Goal: Task Accomplishment & Management: Use online tool/utility

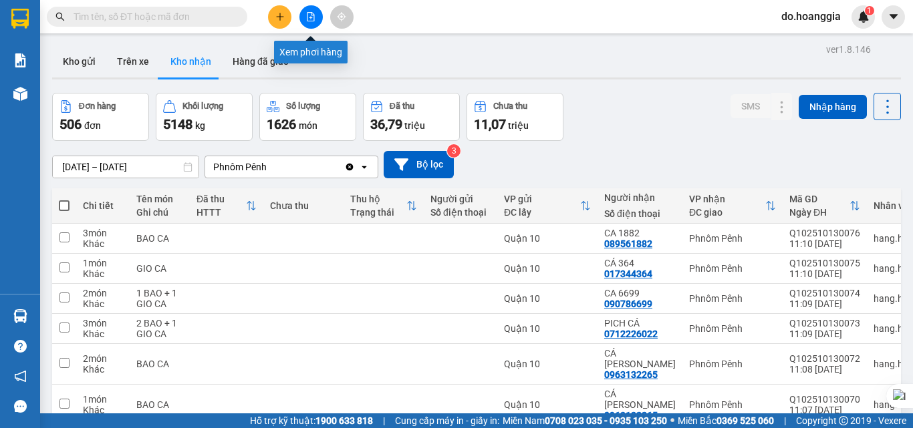
click at [311, 16] on icon "file-add" at bounding box center [310, 16] width 9 height 9
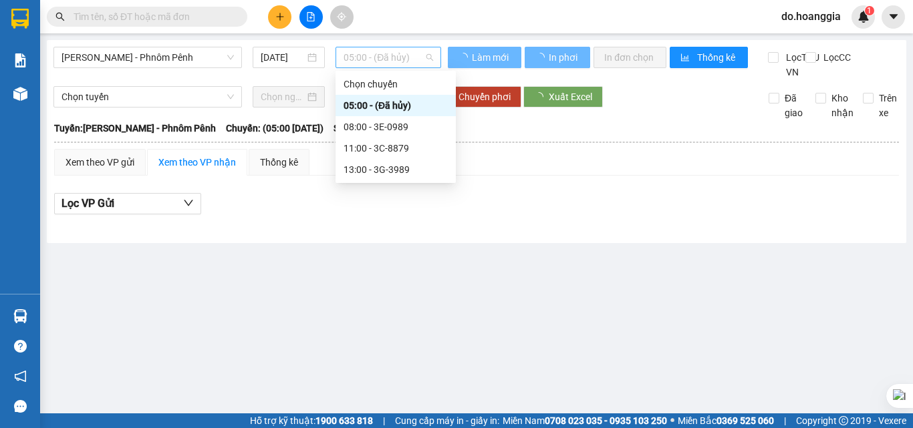
click at [408, 53] on span "05:00 - (Đã hủy)" at bounding box center [389, 57] width 90 height 20
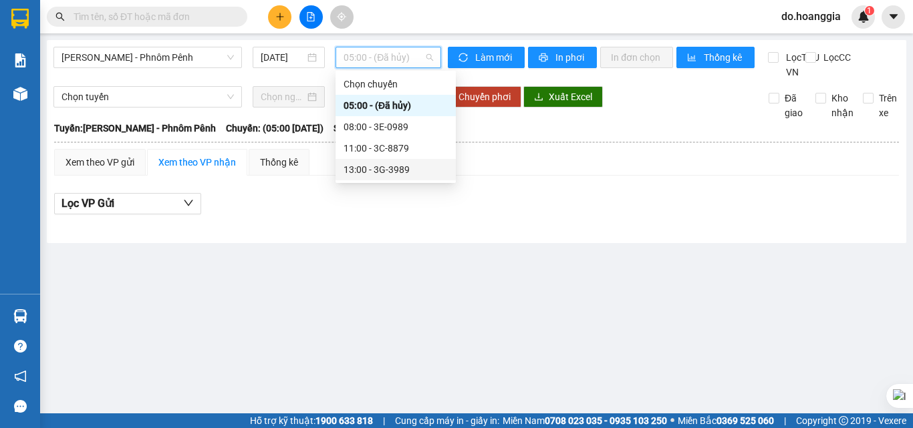
click at [412, 168] on div "13:00 - 3G-3989" at bounding box center [396, 169] width 104 height 15
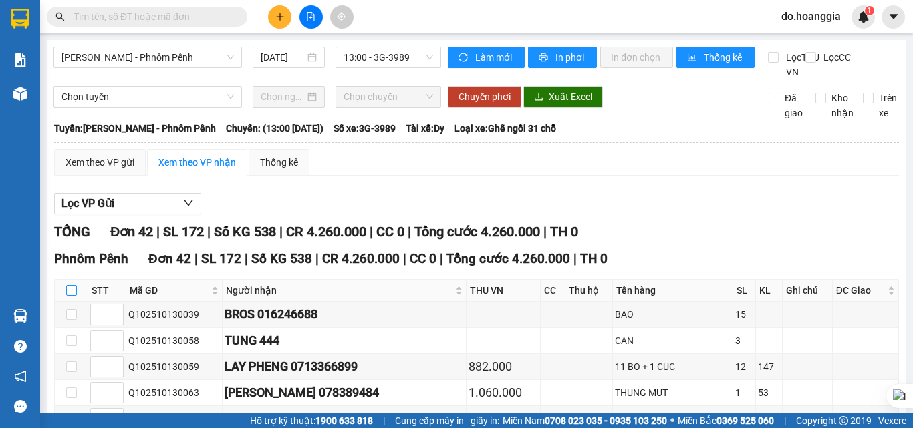
click at [67, 296] on input "checkbox" at bounding box center [71, 290] width 11 height 11
checkbox input "true"
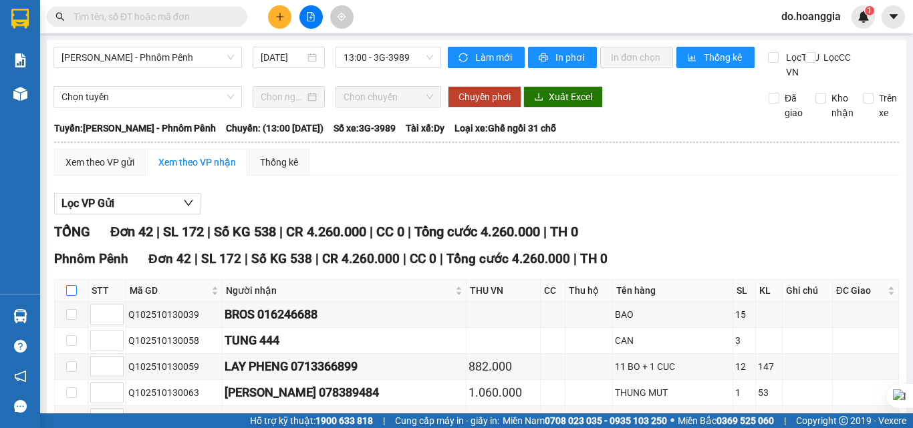
checkbox input "true"
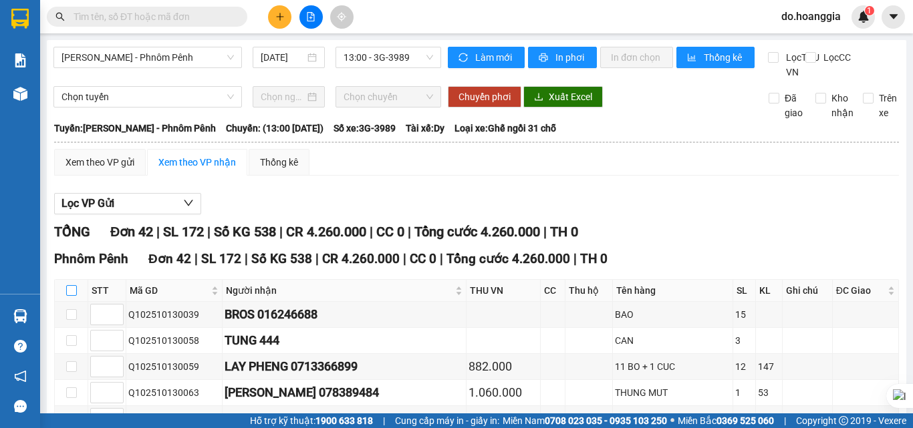
checkbox input "true"
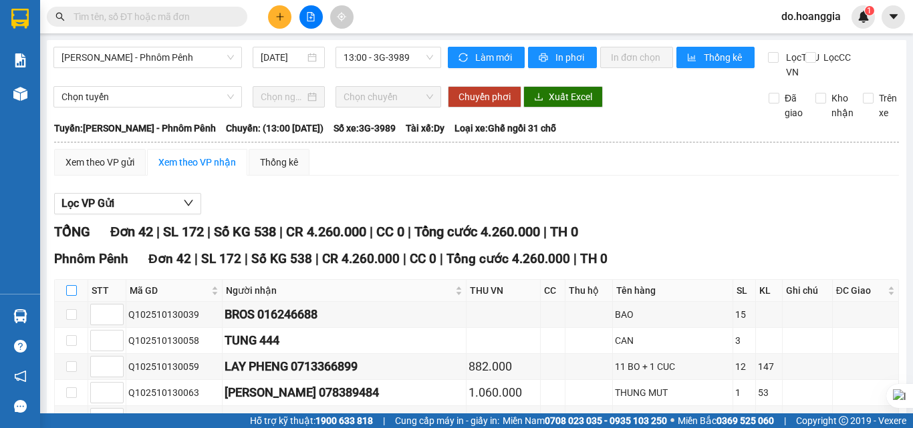
checkbox input "true"
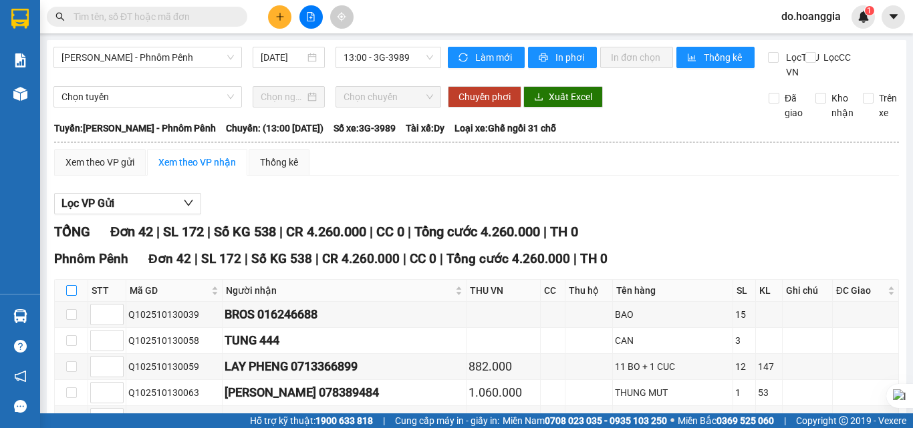
checkbox input "true"
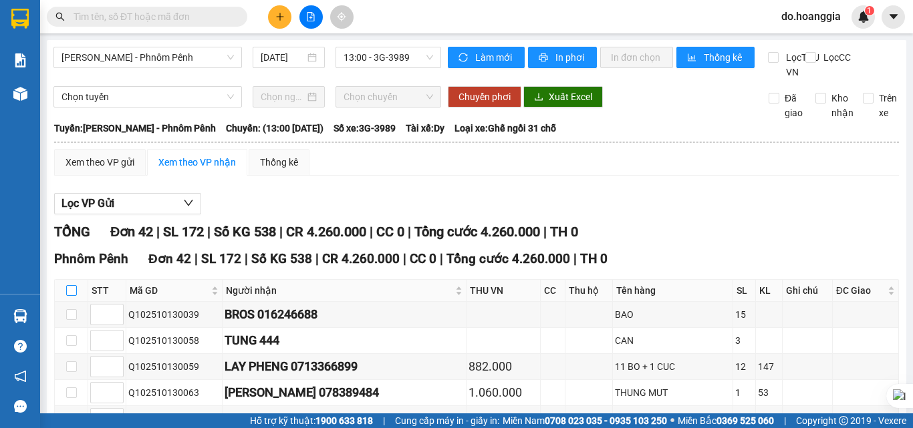
checkbox input "true"
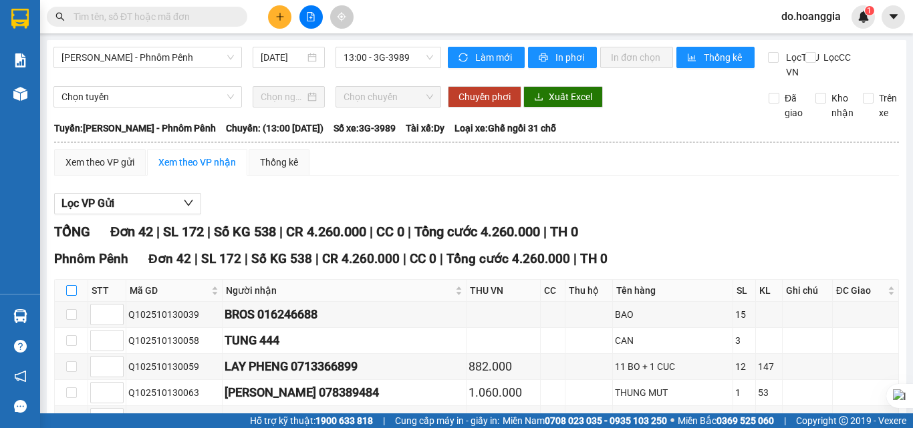
checkbox input "true"
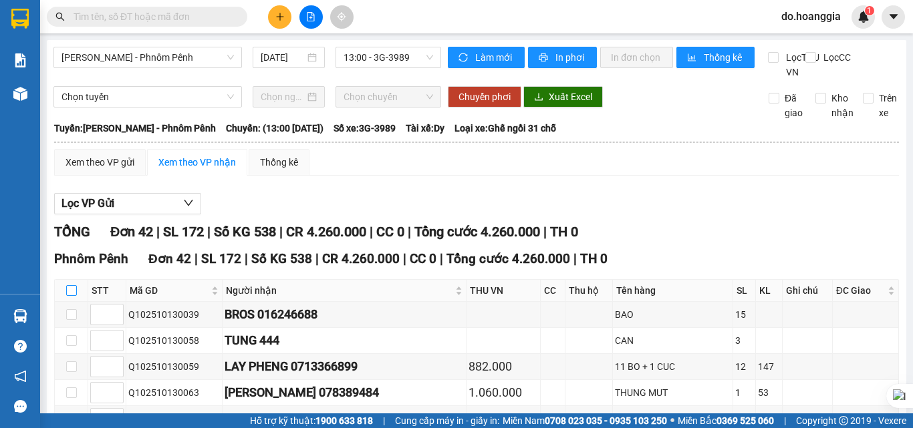
checkbox input "true"
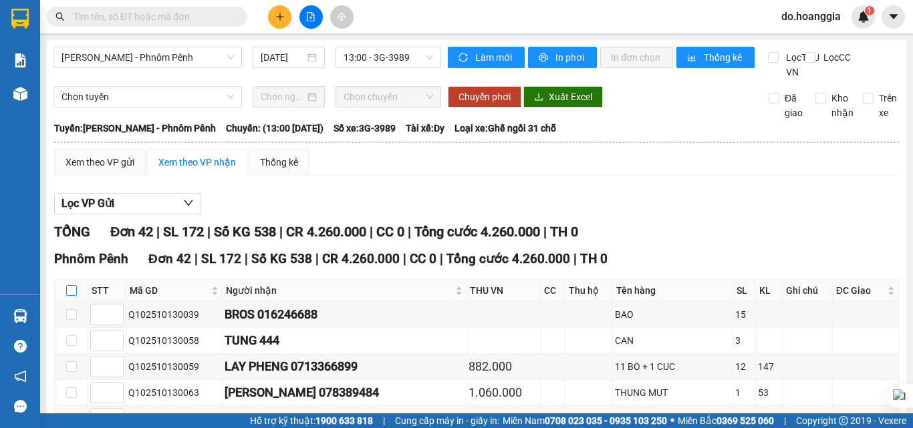
checkbox input "true"
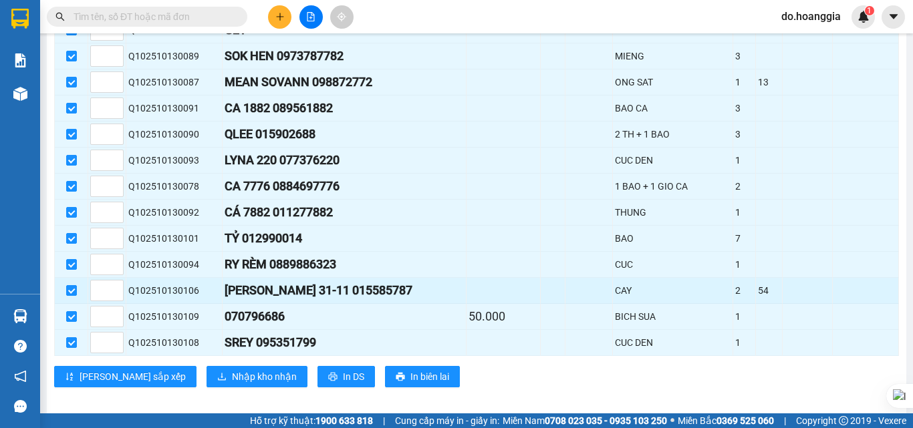
scroll to position [1067, 0]
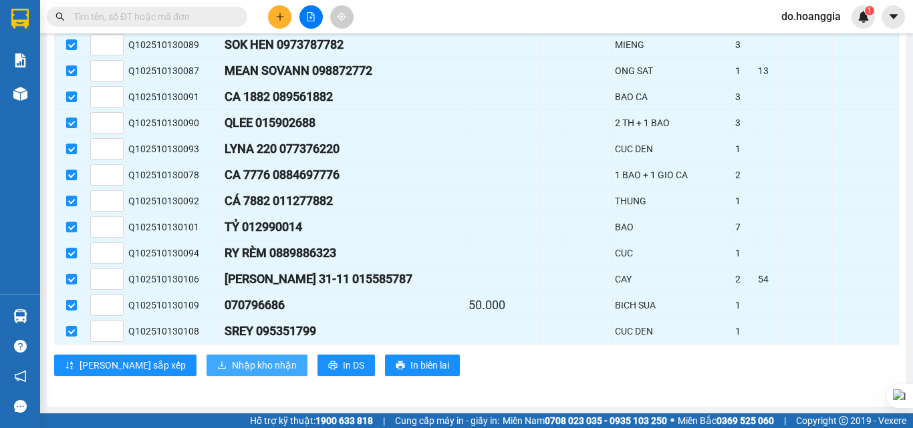
click at [232, 366] on span "Nhập kho nhận" at bounding box center [264, 365] width 65 height 15
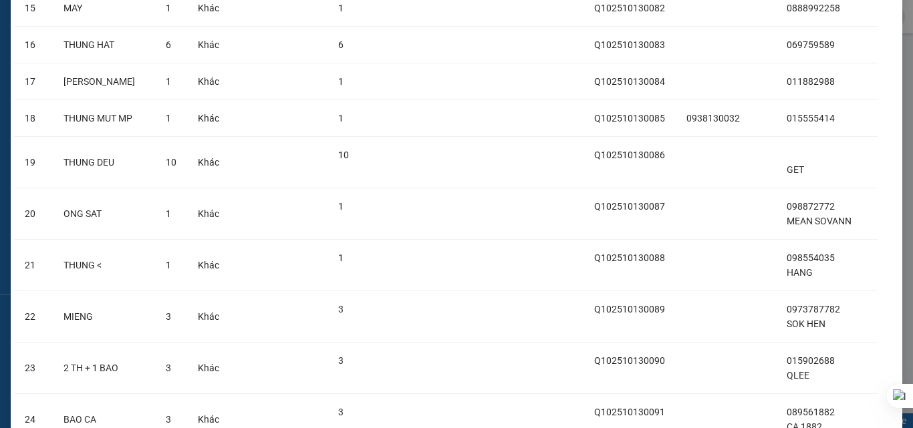
scroll to position [1855, 0]
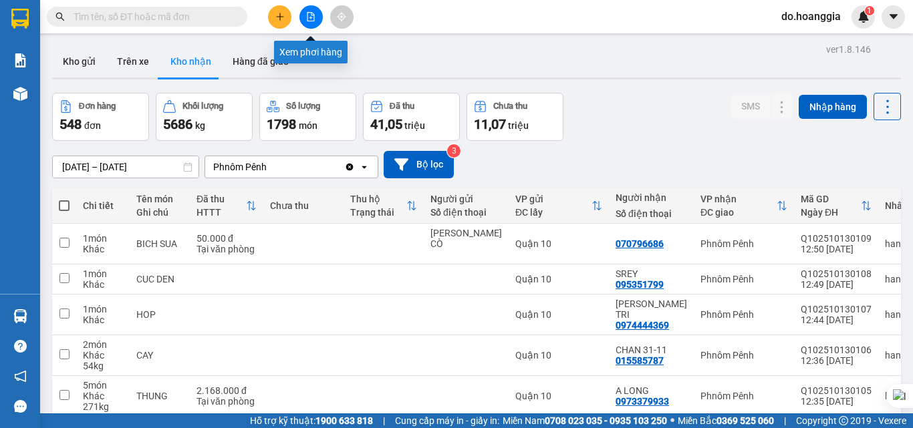
click at [304, 17] on button at bounding box center [310, 16] width 23 height 23
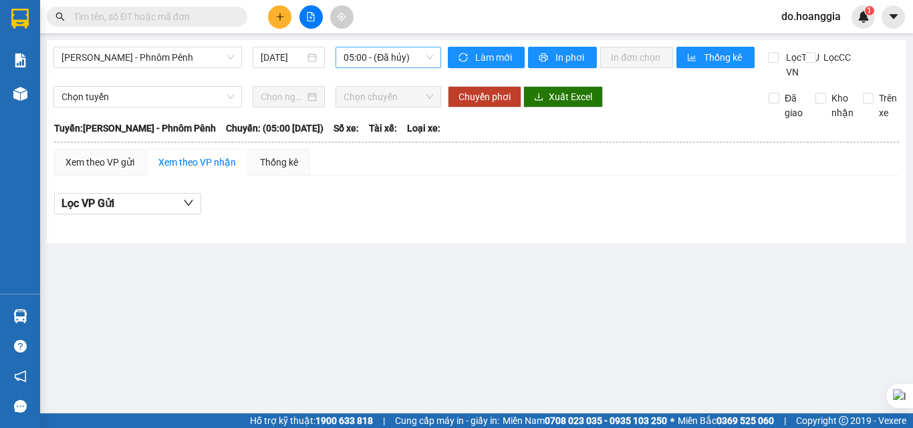
click at [418, 62] on span "05:00 - (Đã hủy)" at bounding box center [389, 57] width 90 height 20
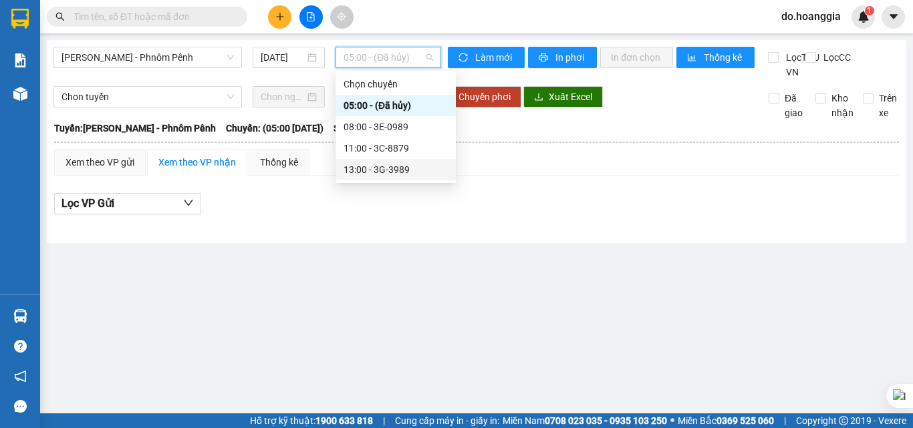
click at [400, 168] on div "13:00 - 3G-3989" at bounding box center [396, 169] width 104 height 15
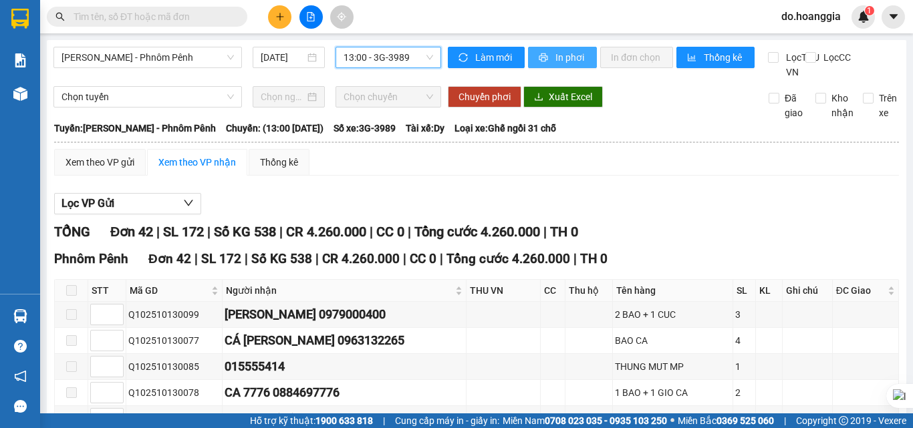
click at [569, 54] on span "In phơi" at bounding box center [570, 57] width 31 height 15
